Goal: Complete application form

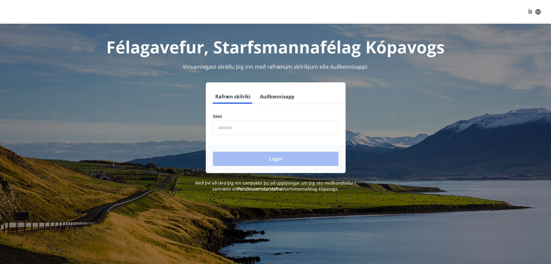
click at [247, 127] on input "phone" at bounding box center [276, 128] width 126 height 15
type input "********"
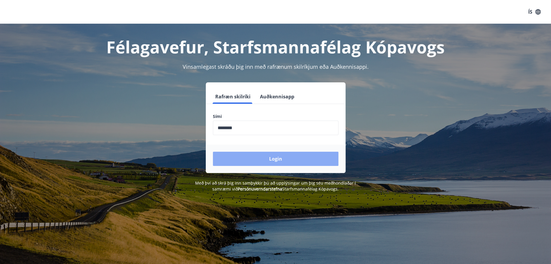
click at [256, 153] on button "Login" at bounding box center [276, 159] width 126 height 14
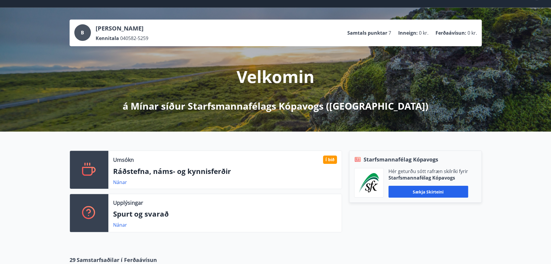
scroll to position [30, 0]
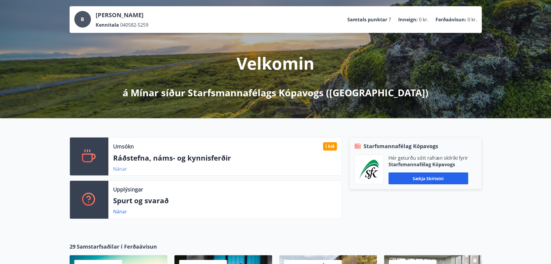
click at [121, 169] on link "Nánar" at bounding box center [120, 169] width 14 height 7
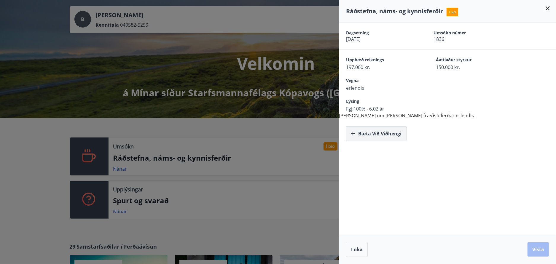
click at [364, 132] on button "Bæta við viðhengi" at bounding box center [376, 133] width 60 height 15
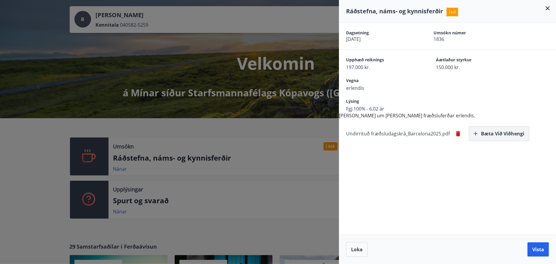
click at [487, 131] on button "Bæta við viðhengi" at bounding box center [498, 133] width 60 height 15
click at [533, 249] on button "Vista" at bounding box center [537, 249] width 21 height 14
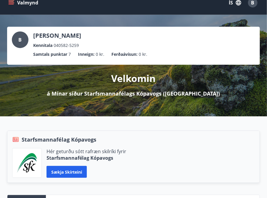
scroll to position [0, 0]
